Goal: Task Accomplishment & Management: Use online tool/utility

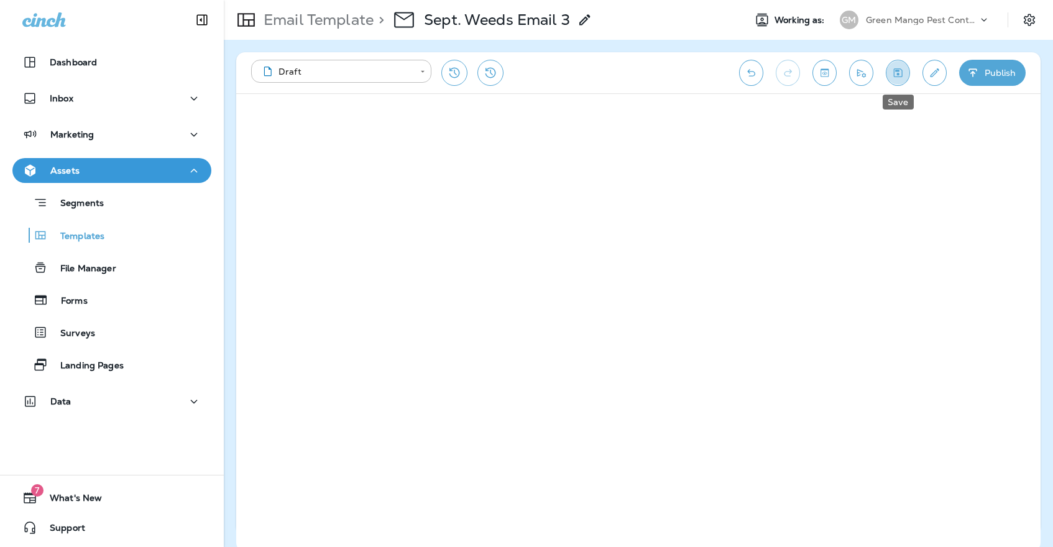
click at [899, 68] on icon "Save" at bounding box center [898, 72] width 9 height 9
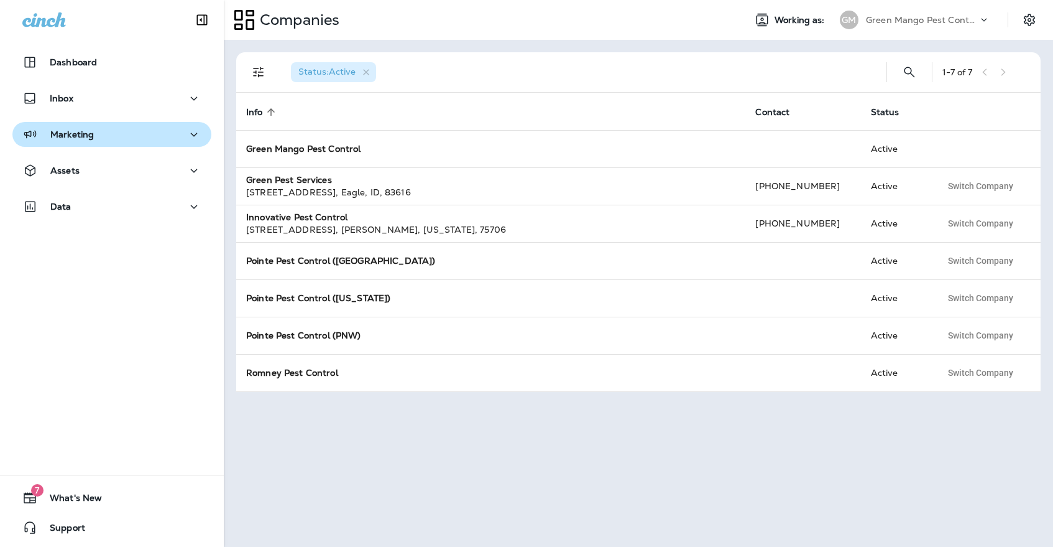
click at [164, 131] on div "Marketing" at bounding box center [111, 135] width 179 height 16
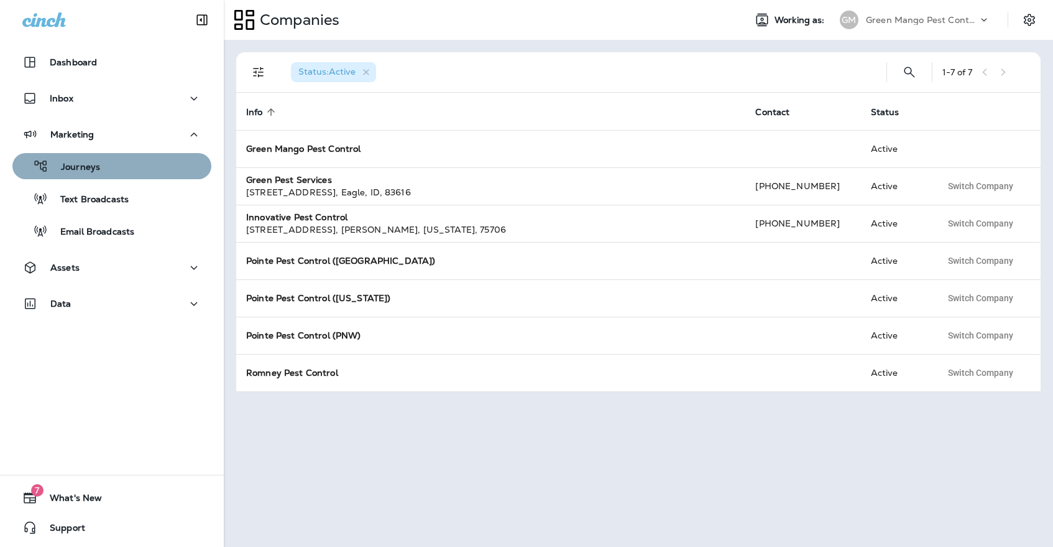
click at [153, 175] on div "Journeys" at bounding box center [111, 166] width 189 height 19
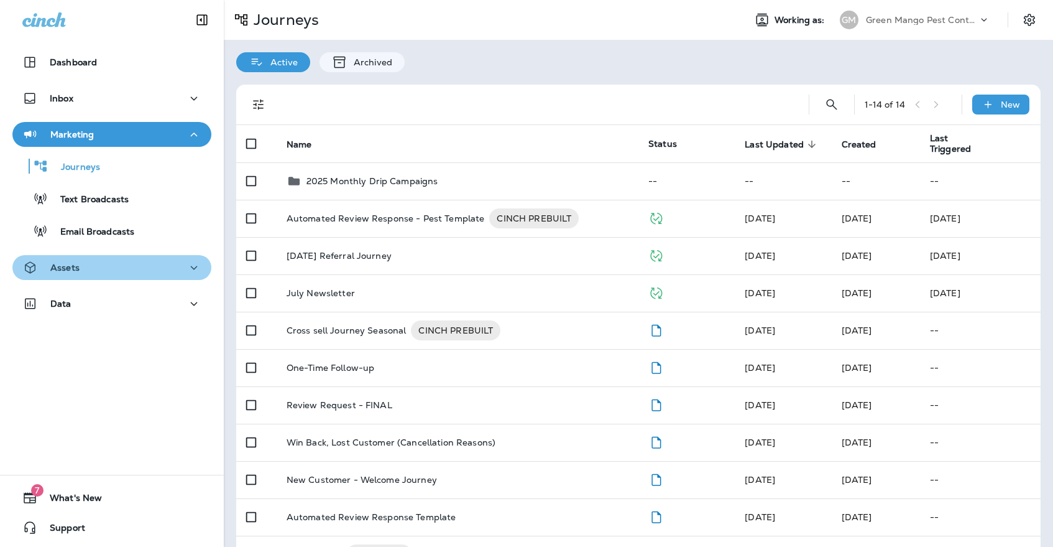
click at [122, 256] on button "Assets" at bounding box center [111, 267] width 199 height 25
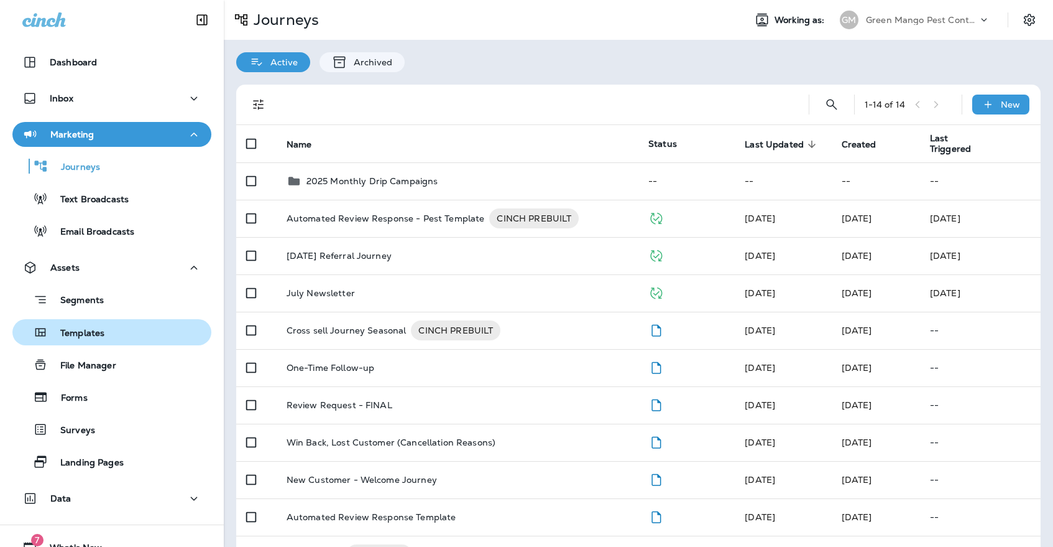
click at [101, 336] on p "Templates" at bounding box center [76, 334] width 57 height 12
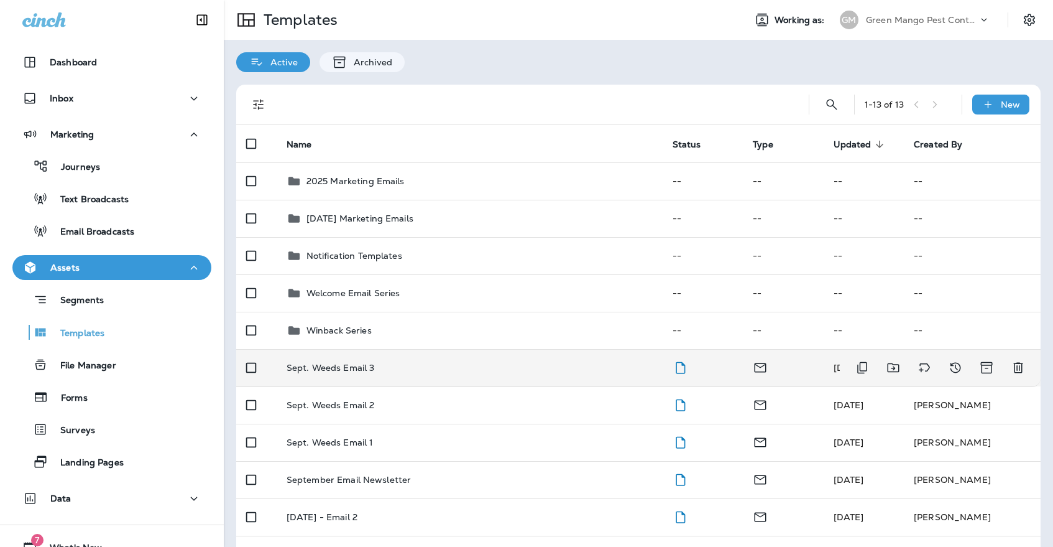
click at [371, 365] on td "Sept. Weeds Email 3" at bounding box center [470, 367] width 386 height 37
